Goal: Information Seeking & Learning: Check status

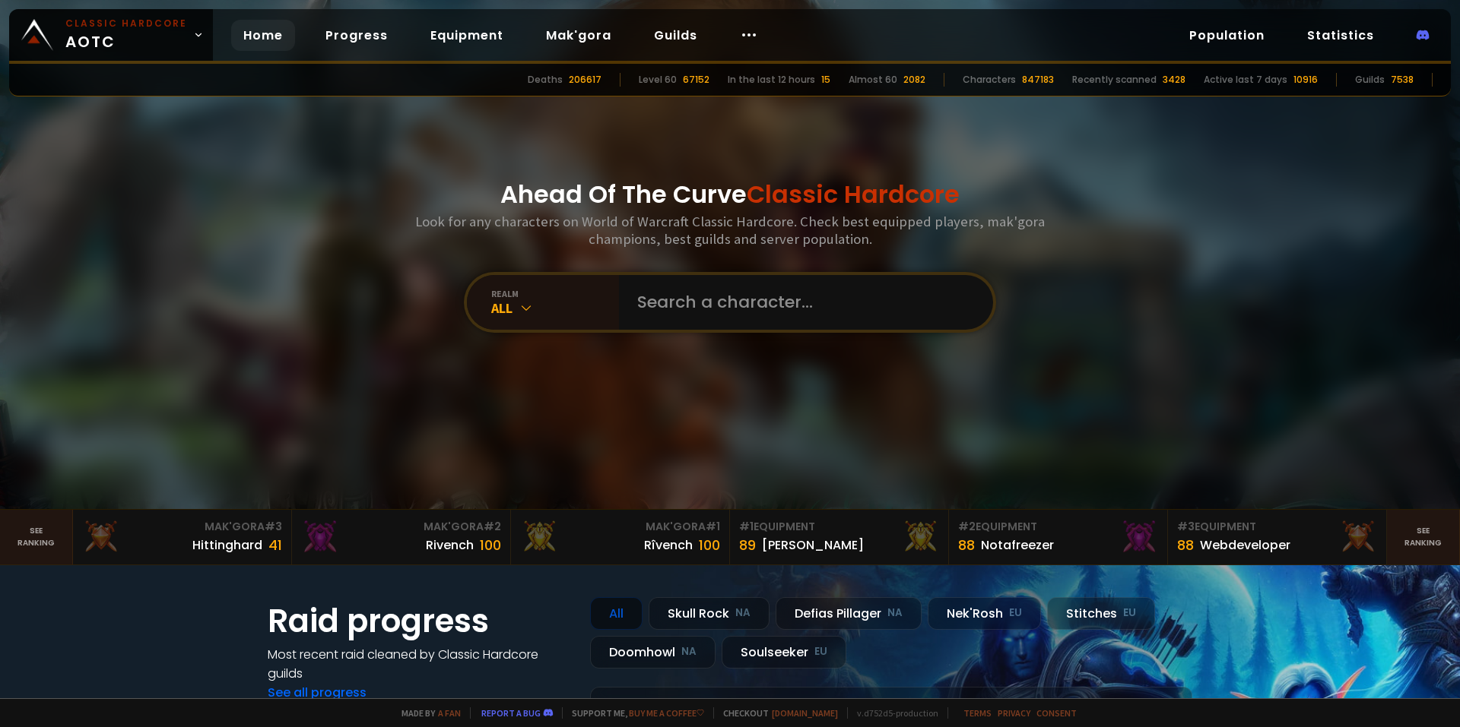
click at [362, 52] on div "Home Progress Equipment Mak'gora Guilds" at bounding box center [500, 35] width 575 height 49
click at [360, 43] on link "Progress" at bounding box center [356, 35] width 87 height 31
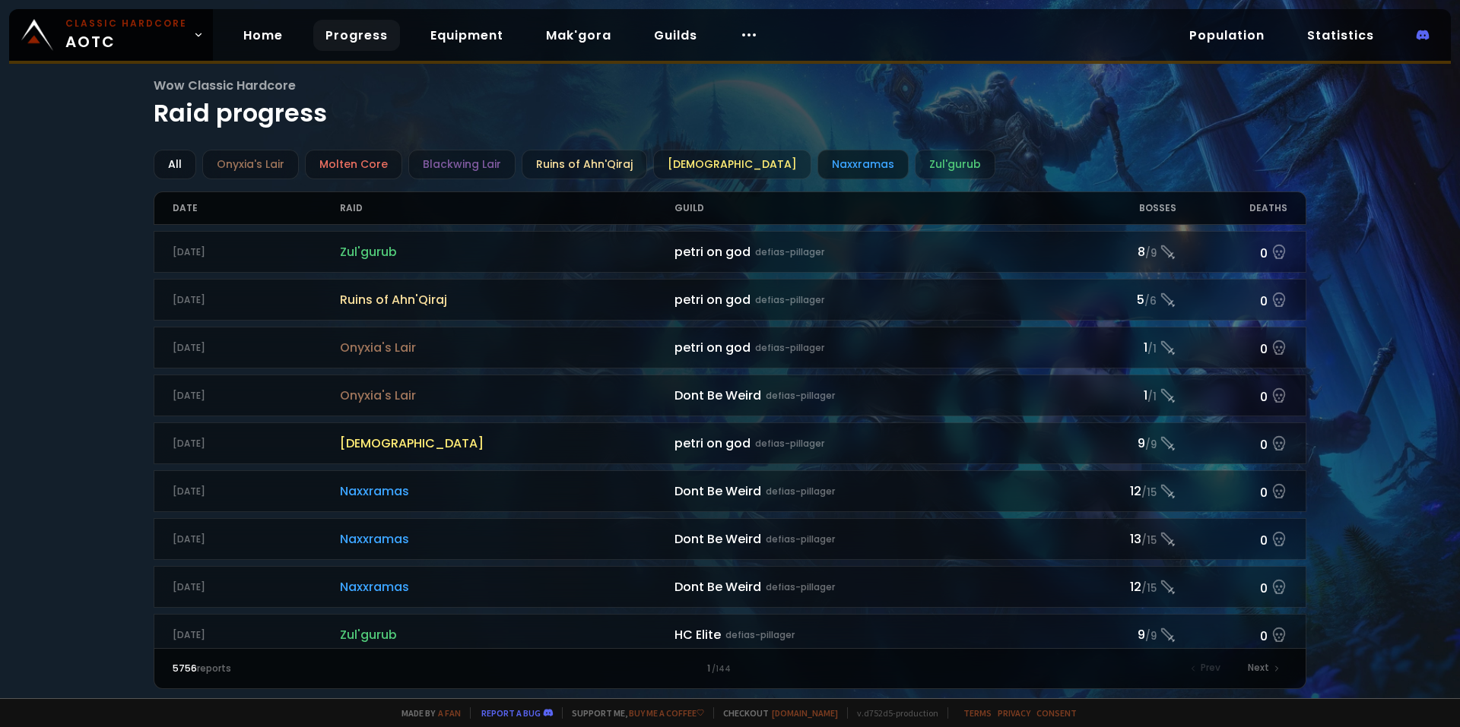
click at [826, 168] on div "Naxxramas" at bounding box center [862, 165] width 91 height 30
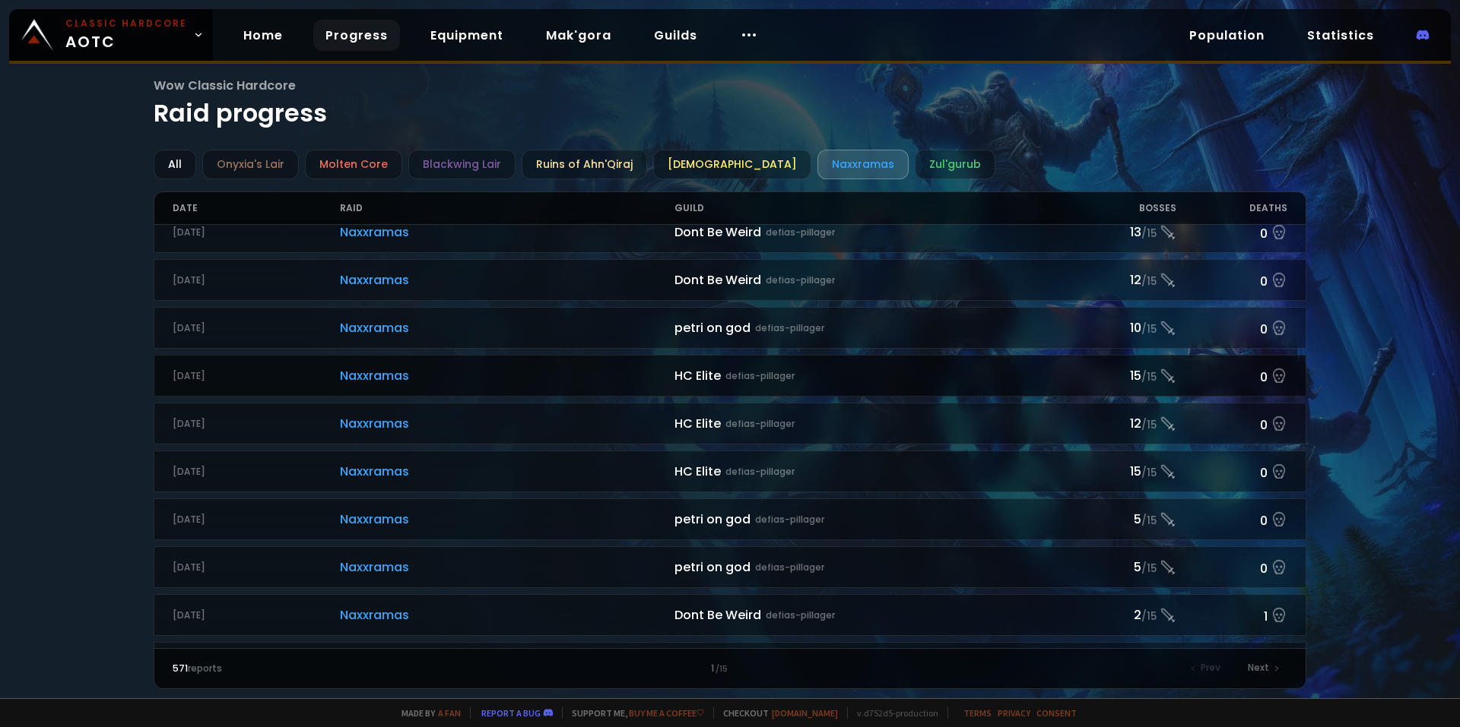
scroll to position [152, 0]
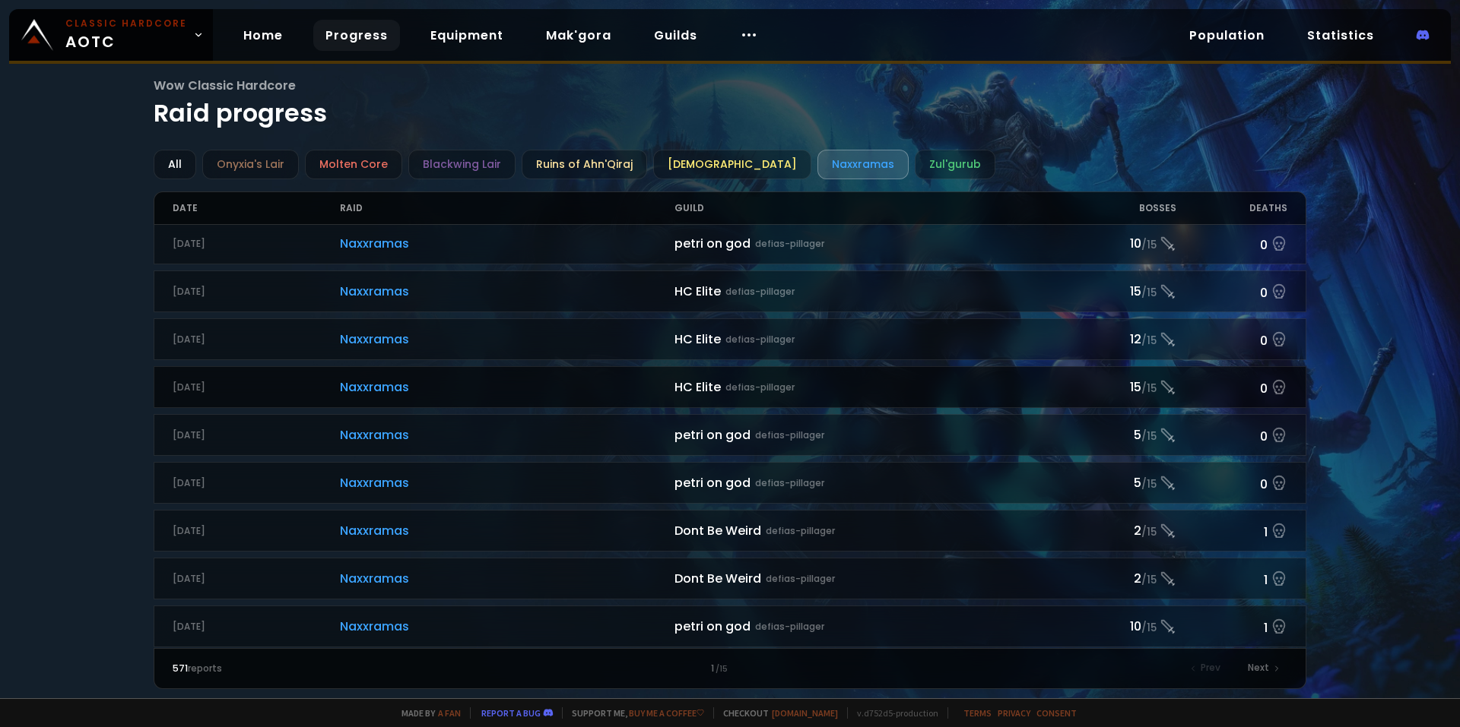
click at [437, 388] on span "Naxxramas" at bounding box center [507, 387] width 334 height 19
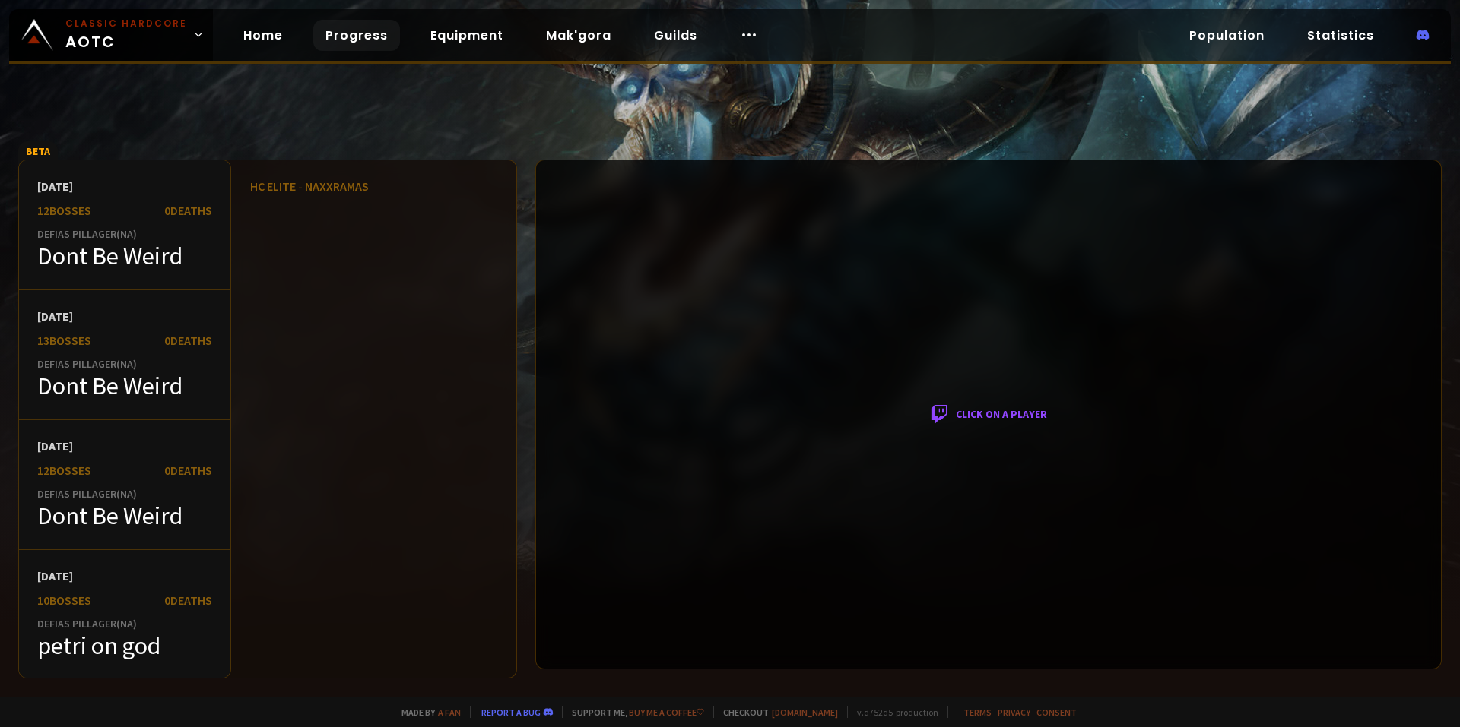
click at [1019, 417] on div "Click on a player" at bounding box center [988, 415] width 906 height 510
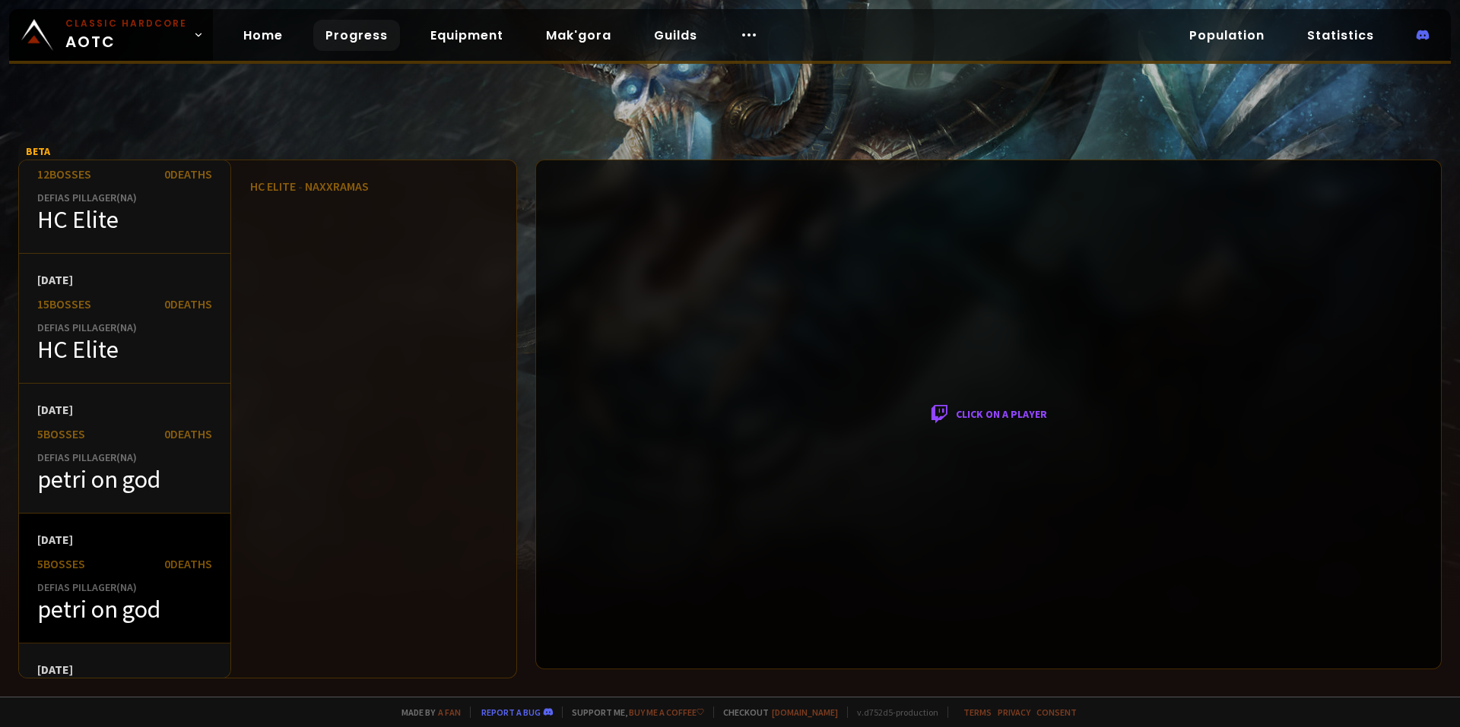
scroll to position [912, 0]
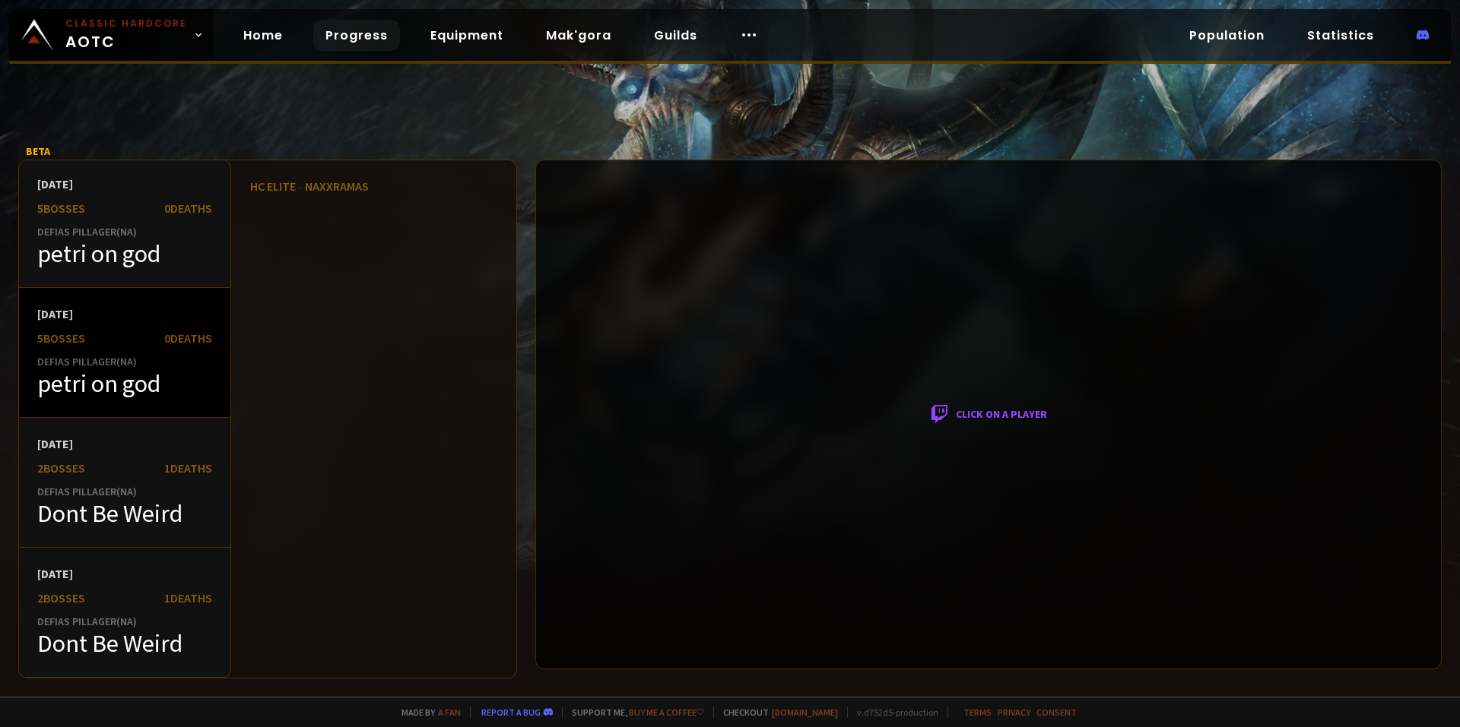
click at [155, 383] on div "petri on god" at bounding box center [124, 384] width 175 height 30
